Goal: Information Seeking & Learning: Learn about a topic

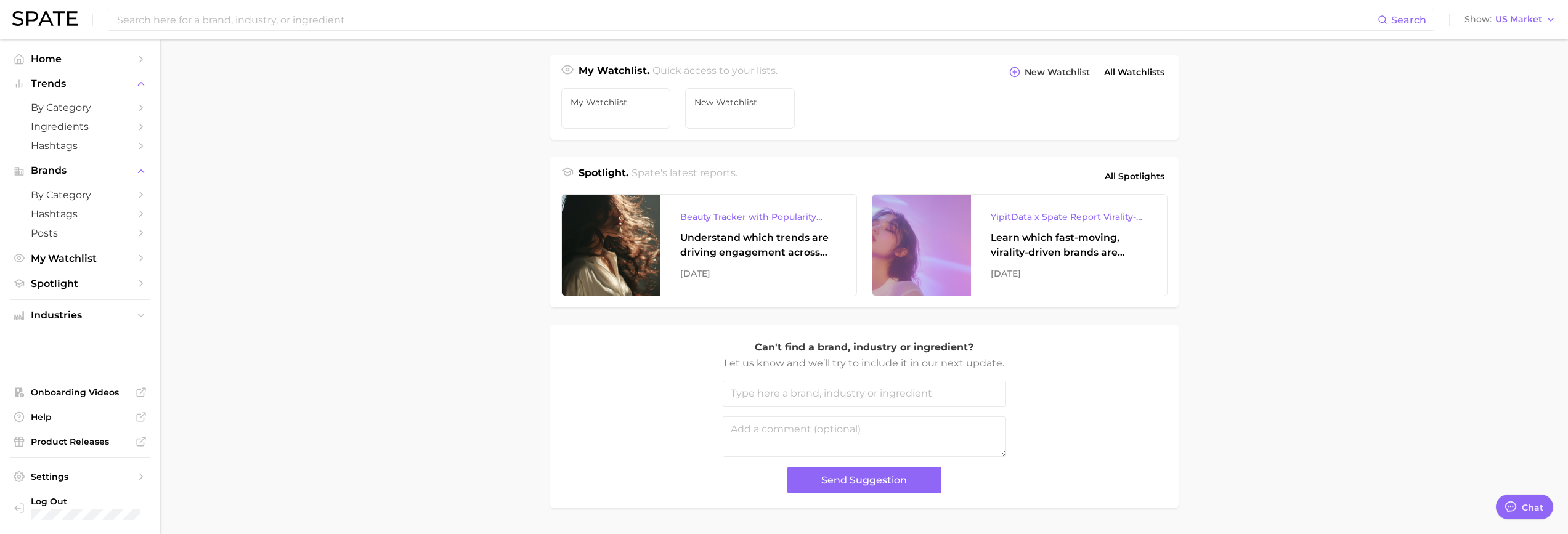
scroll to position [476, 0]
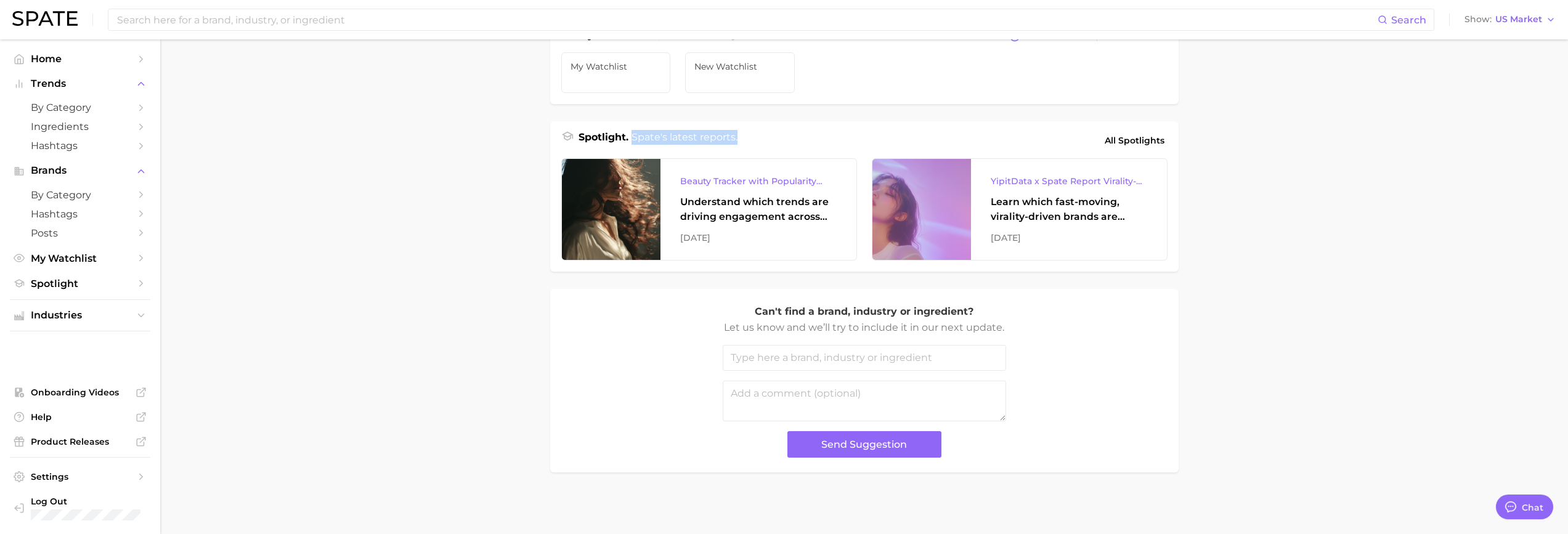
drag, startPoint x: 634, startPoint y: 139, endPoint x: 753, endPoint y: 139, distance: 119.0
click at [753, 139] on div "Spotlight. Spate's latest reports. All Spotlights" at bounding box center [864, 140] width 606 height 21
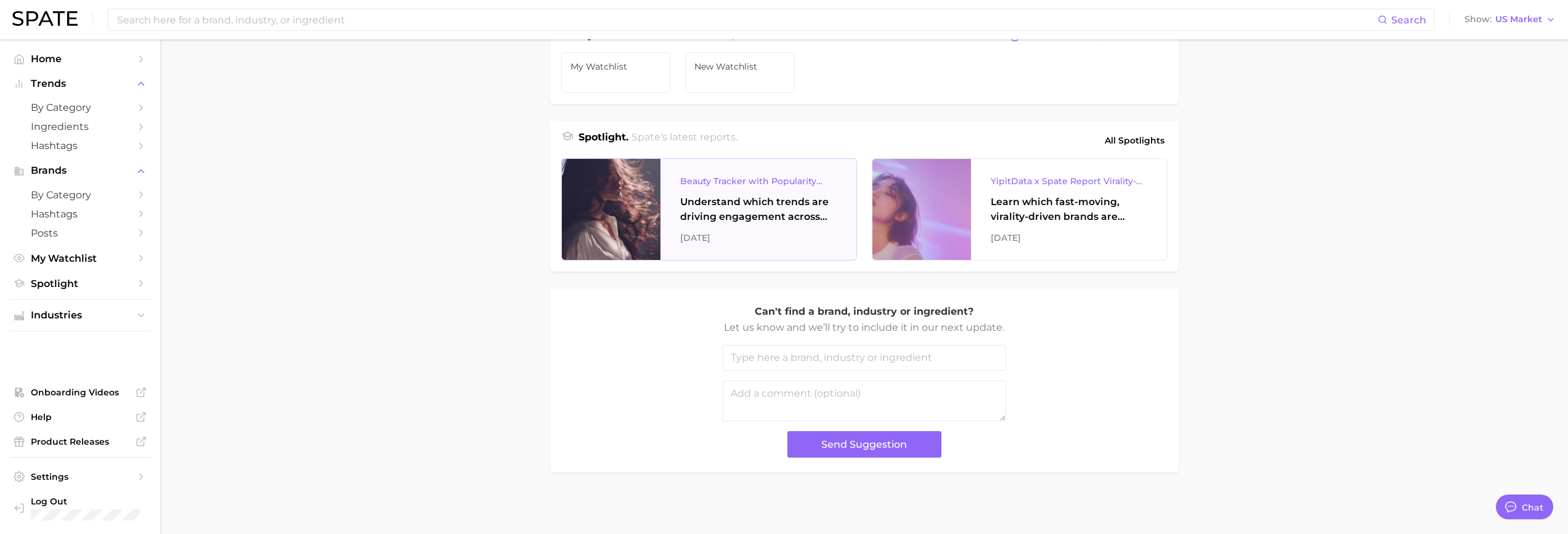
click at [634, 241] on div at bounding box center [611, 209] width 99 height 101
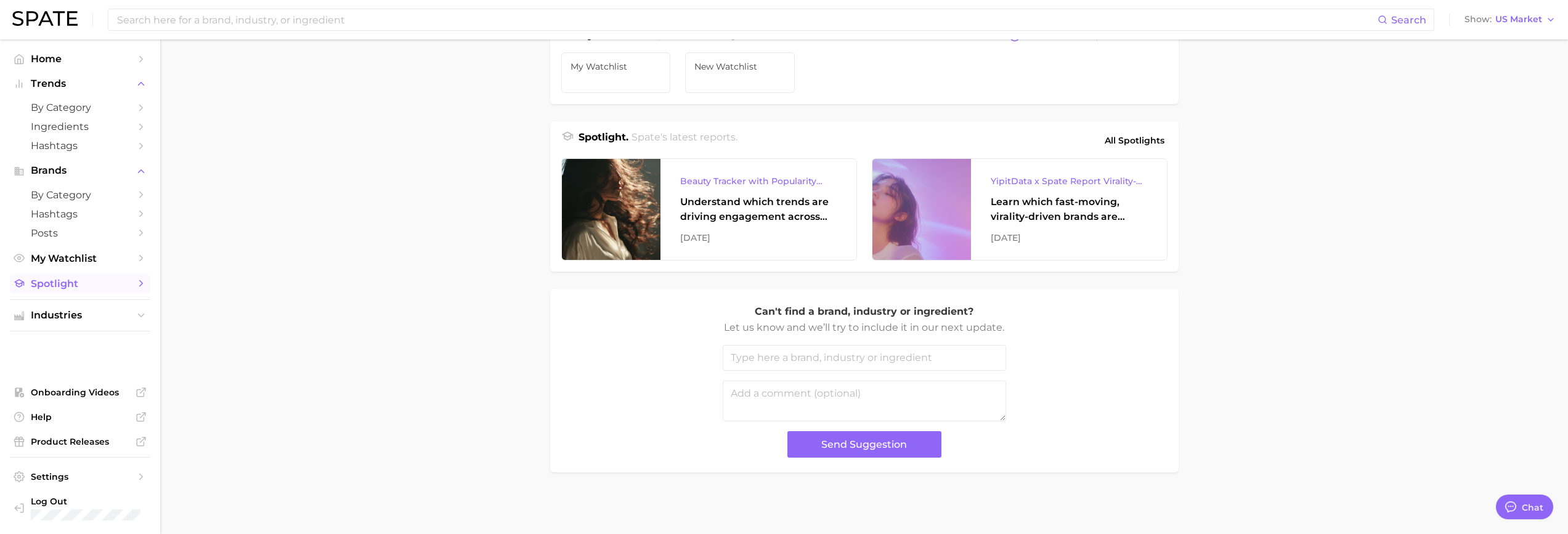
click at [136, 286] on icon "Sidebar" at bounding box center [141, 283] width 11 height 11
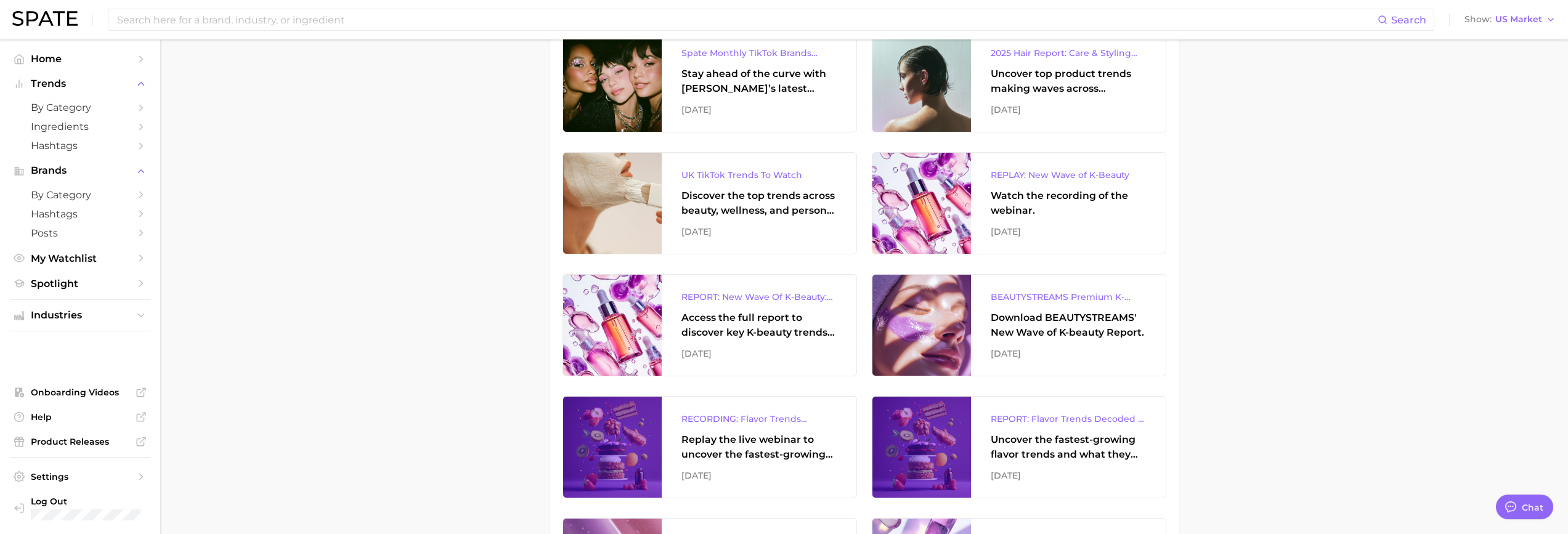
scroll to position [246, 0]
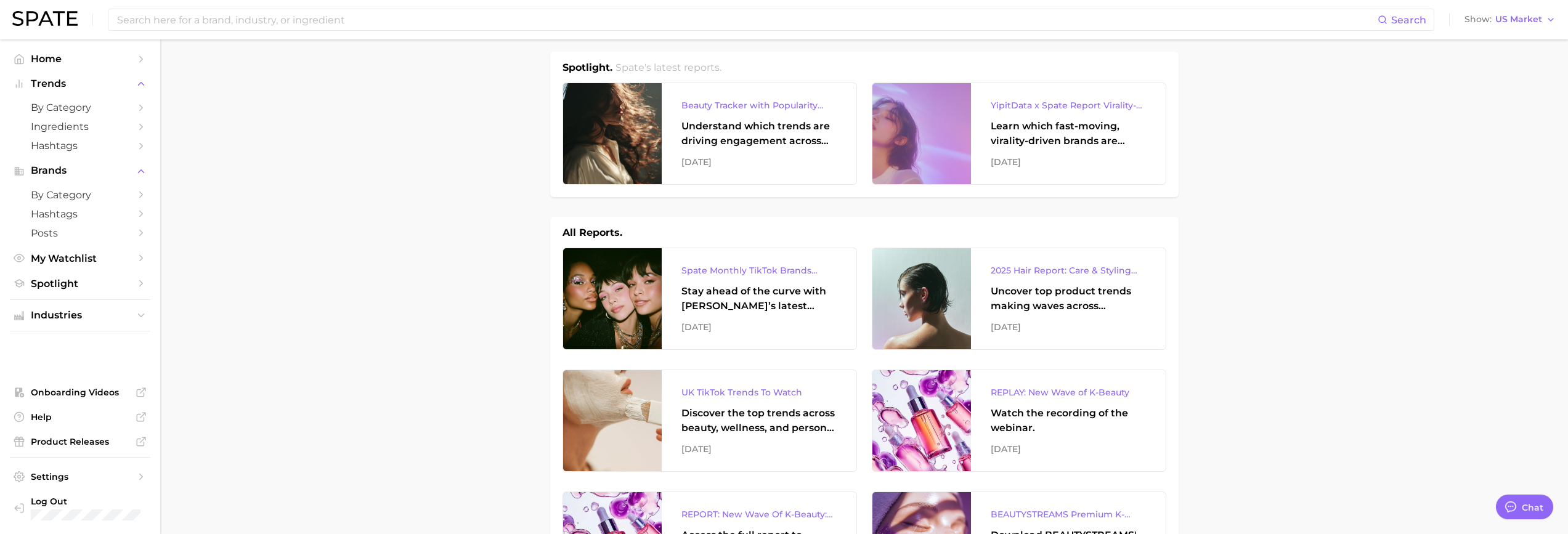
scroll to position [0, 0]
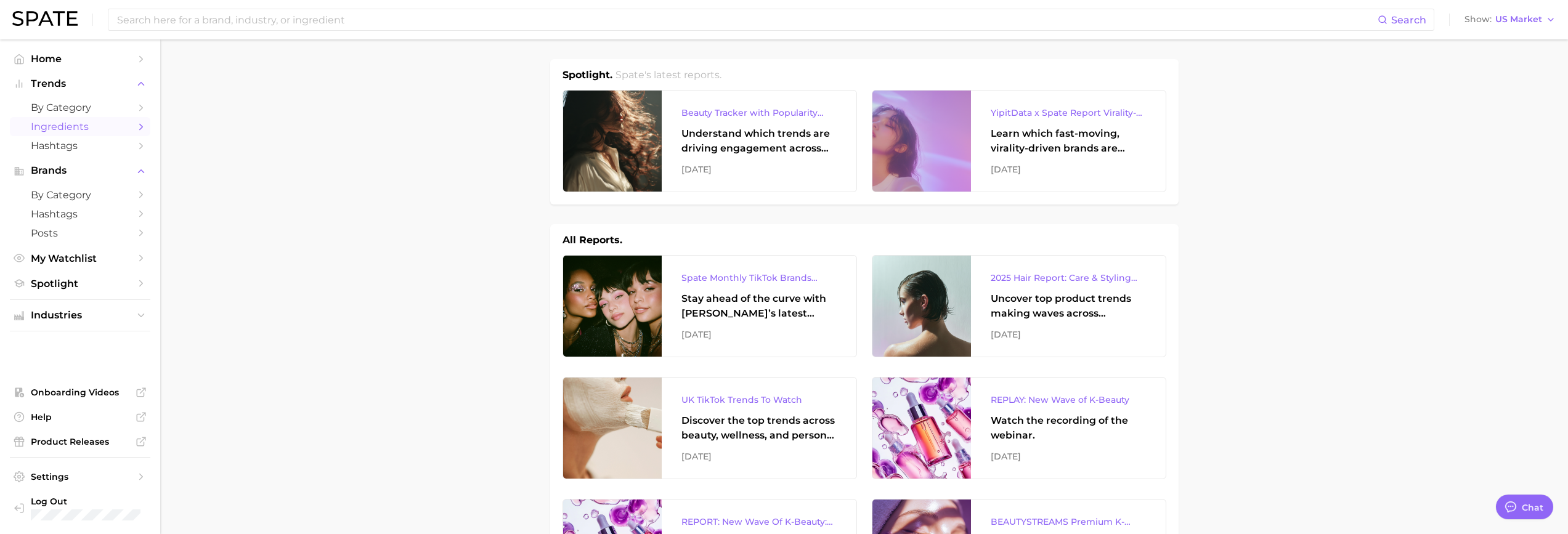
click at [101, 123] on span "Ingredients" at bounding box center [80, 126] width 99 height 12
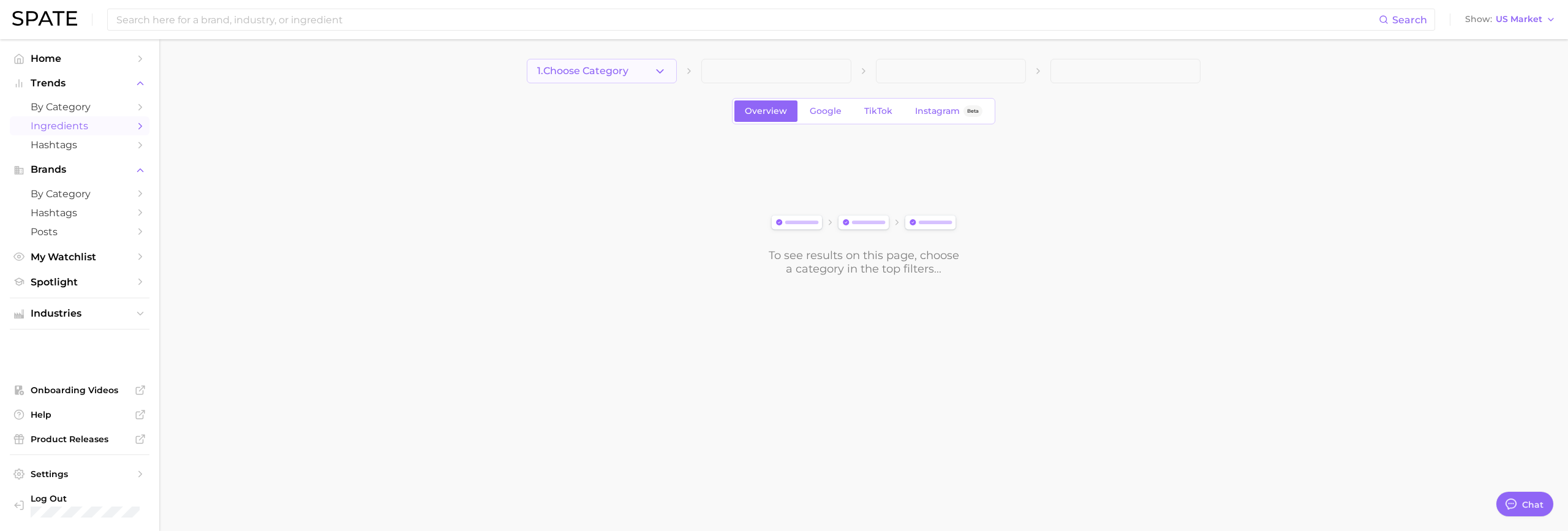
click at [653, 68] on button "1. Choose Category" at bounding box center [601, 71] width 150 height 24
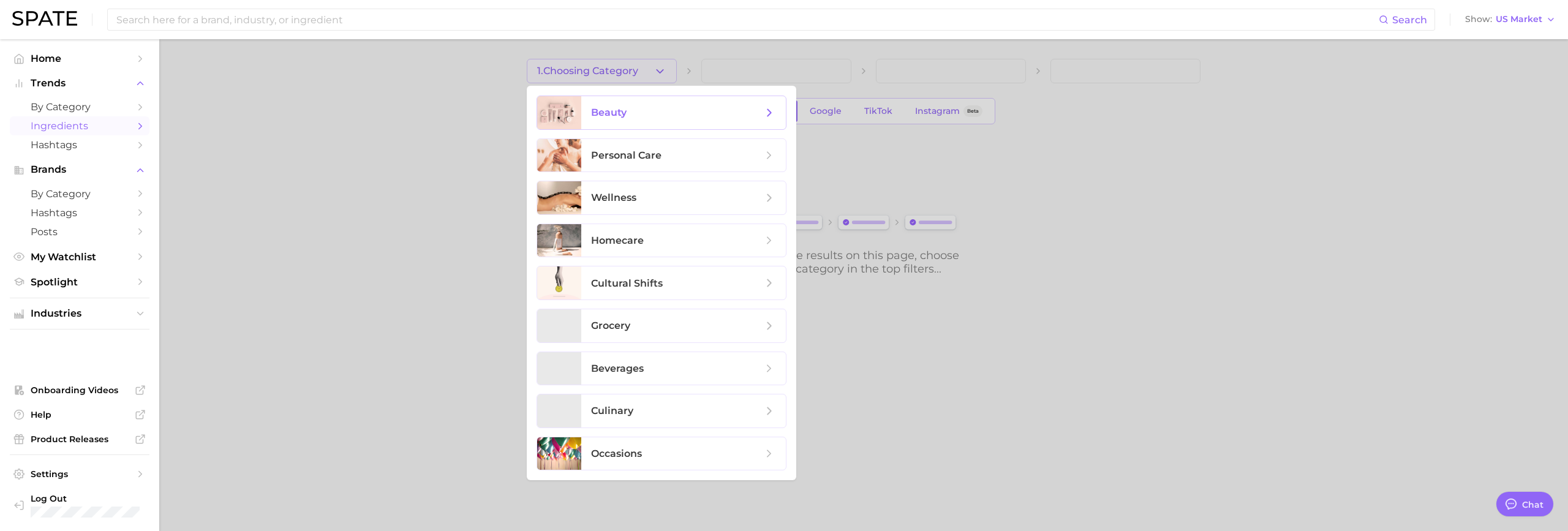
click at [619, 114] on span "beauty" at bounding box center [608, 112] width 35 height 12
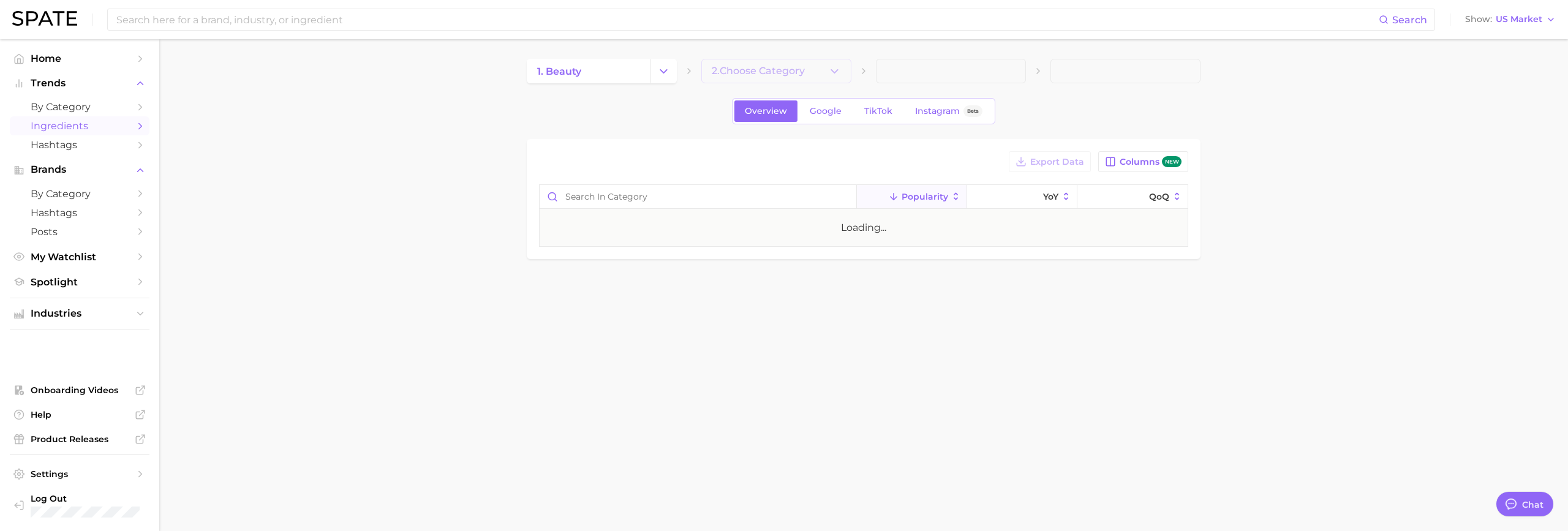
type textarea "x"
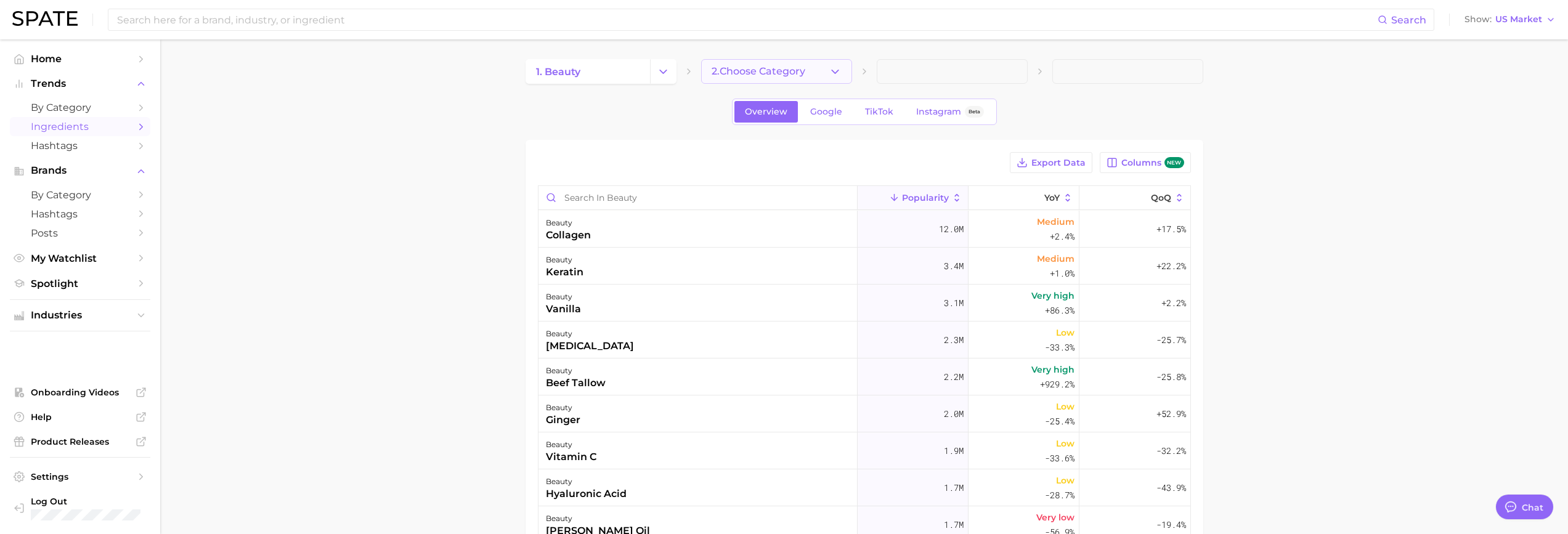
click at [829, 70] on icon "button" at bounding box center [835, 71] width 13 height 13
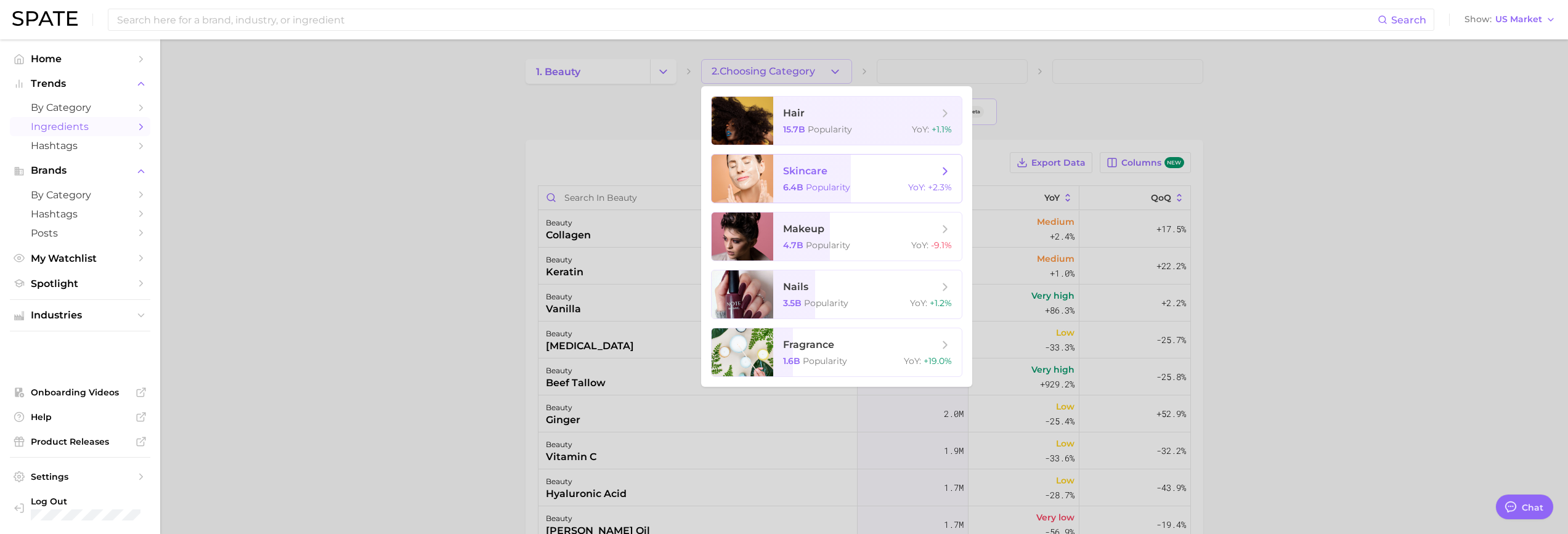
click at [832, 183] on span "Popularity" at bounding box center [828, 188] width 44 height 11
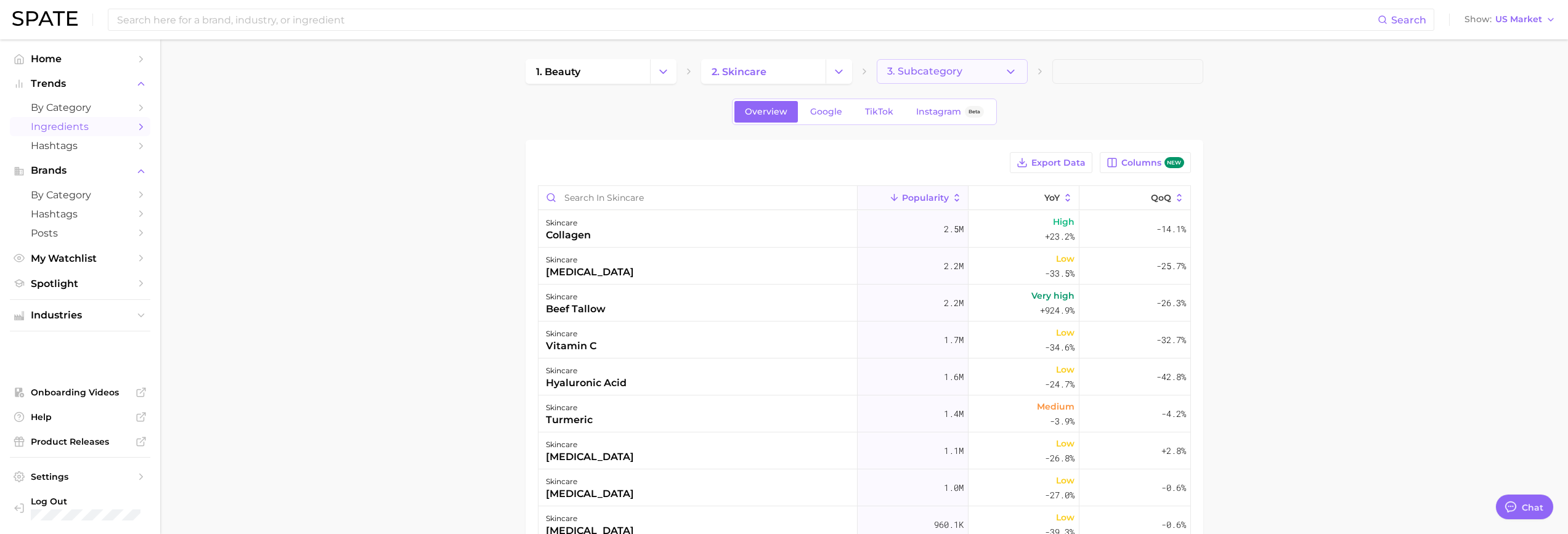
click at [1006, 67] on icon "button" at bounding box center [1011, 71] width 13 height 13
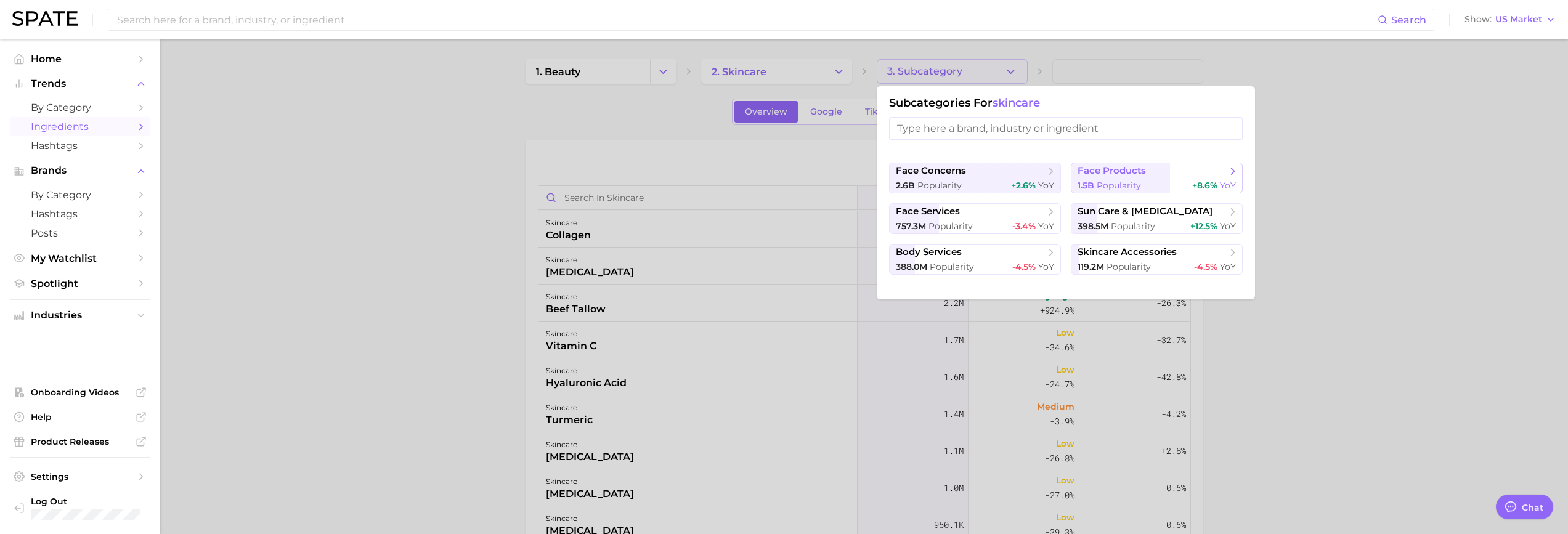
click at [1138, 179] on button "face products 1.5b Popularity +8.6% YoY" at bounding box center [1157, 178] width 172 height 31
